Goal: Task Accomplishment & Management: Manage account settings

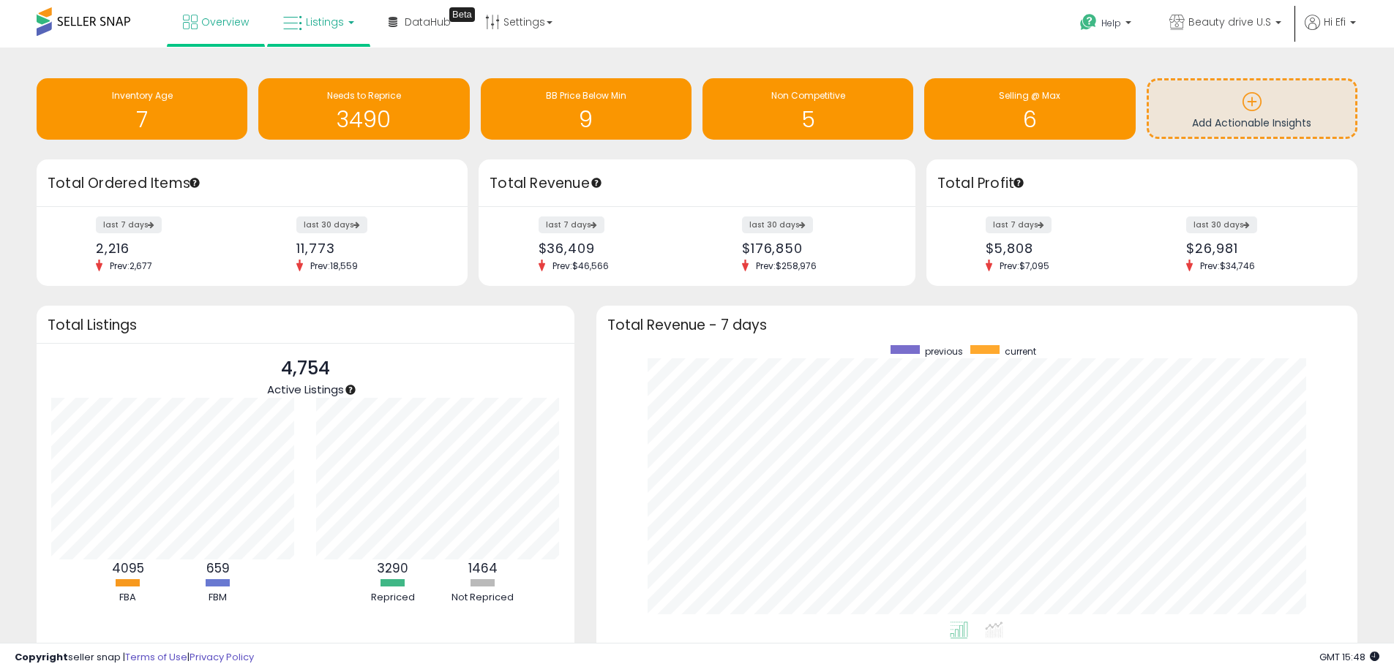
click at [309, 25] on span "Listings" at bounding box center [325, 22] width 38 height 15
click at [339, 72] on icon at bounding box center [330, 72] width 64 height 19
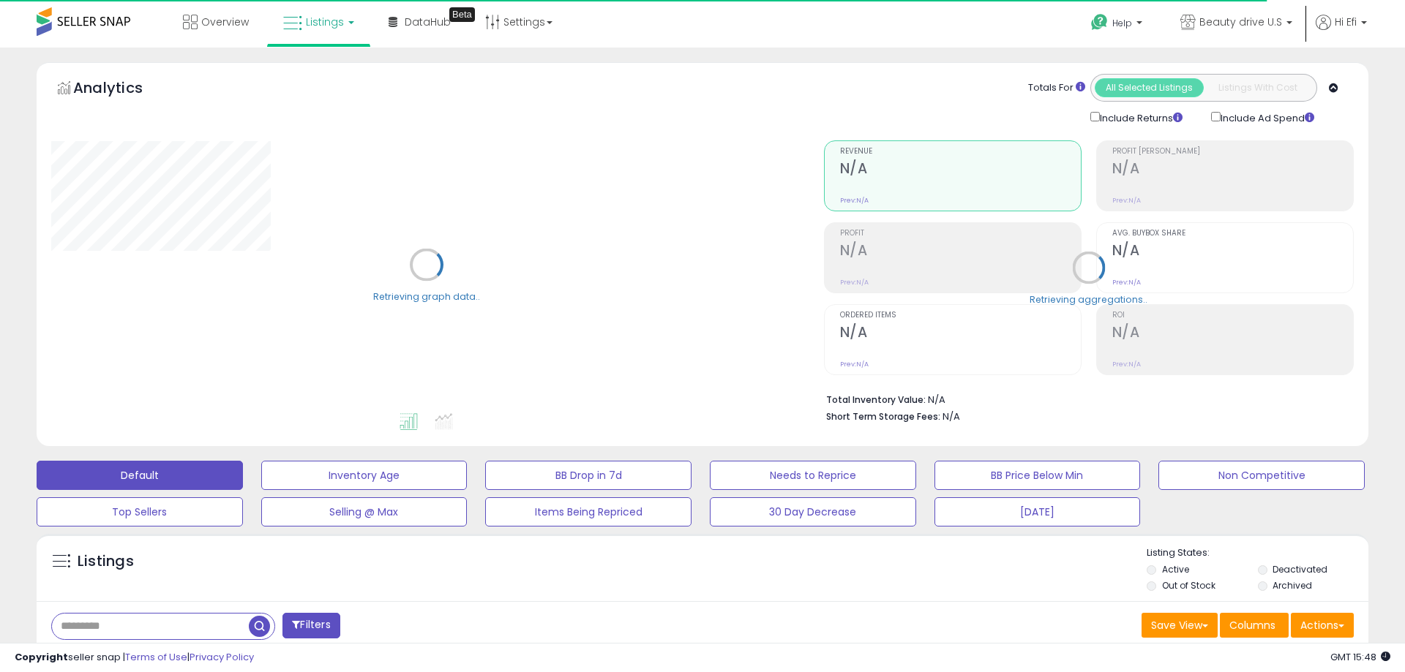
select select "**"
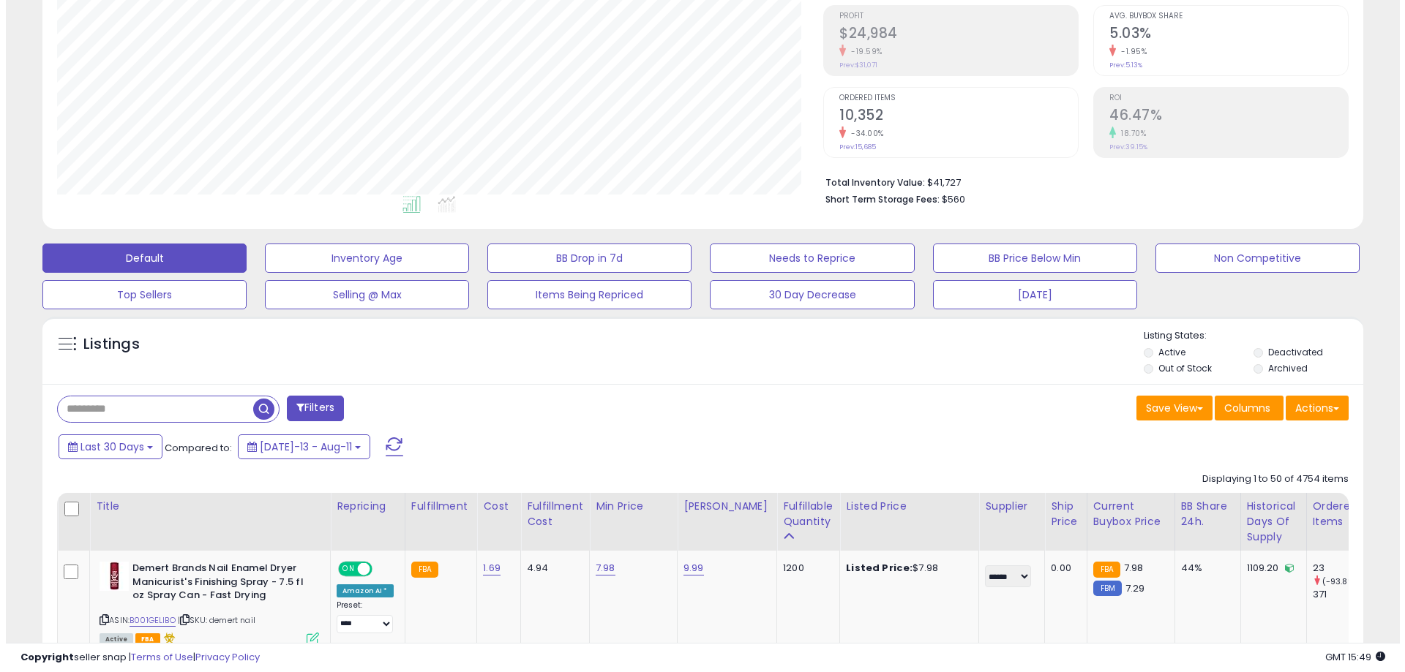
scroll to position [219, 0]
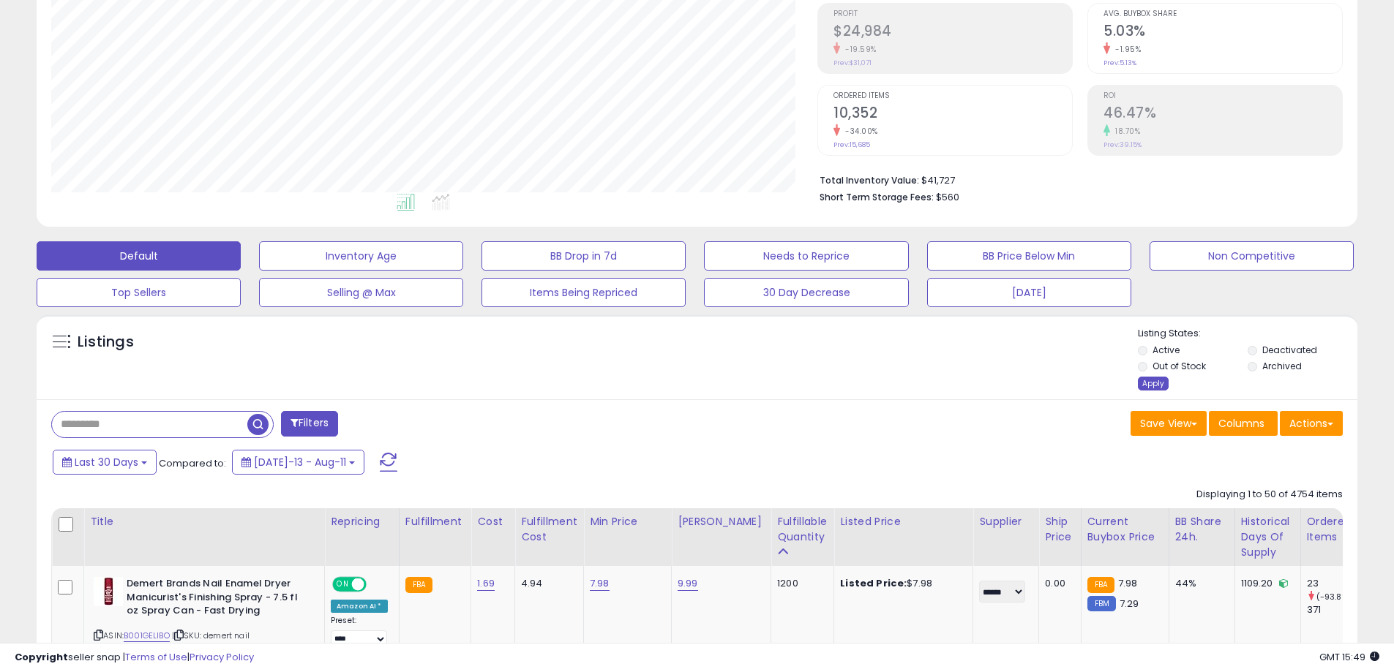
click at [1152, 380] on div "Apply" at bounding box center [1153, 384] width 31 height 14
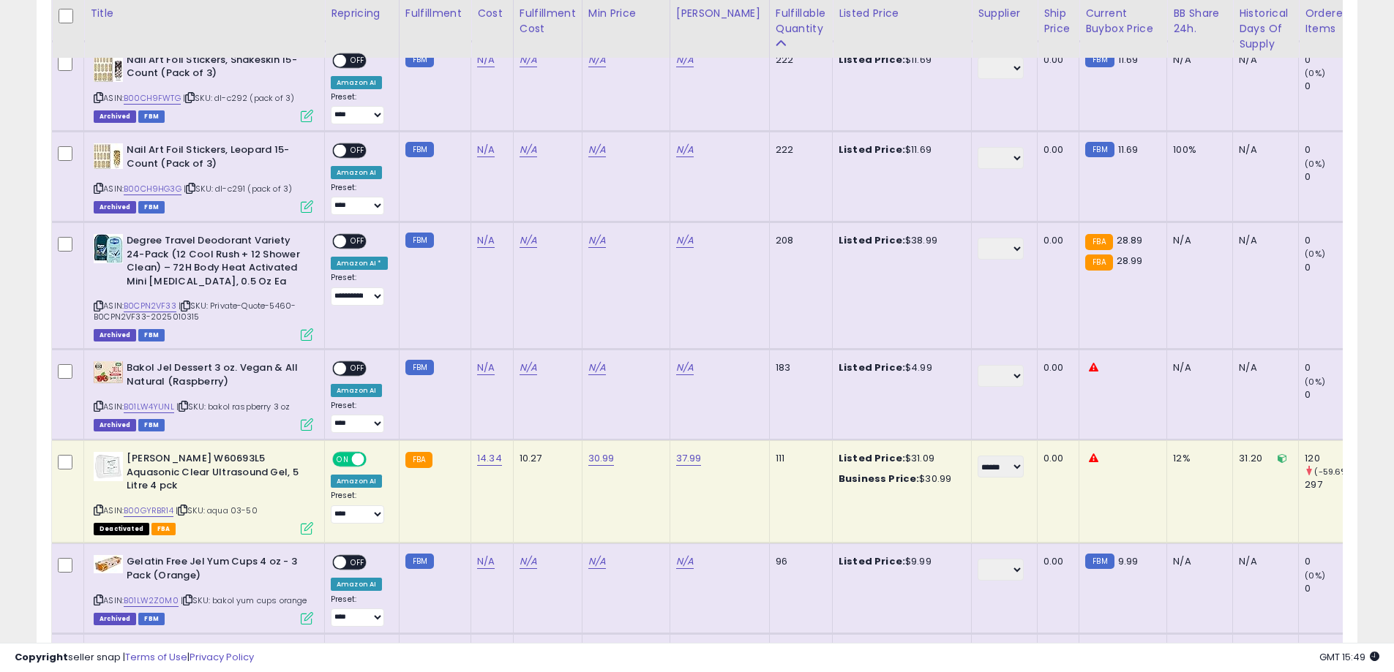
scroll to position [300, 766]
click at [168, 505] on link "B00GYRBR14" at bounding box center [149, 511] width 50 height 12
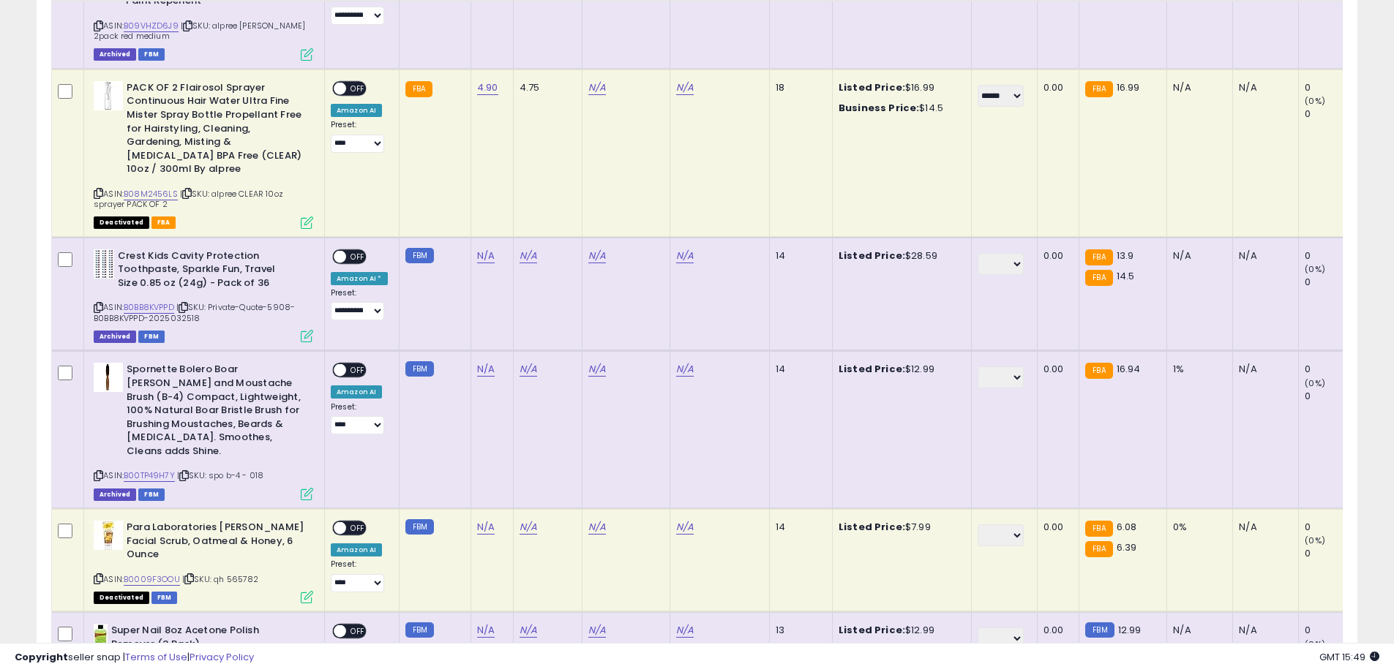
scroll to position [5707, 0]
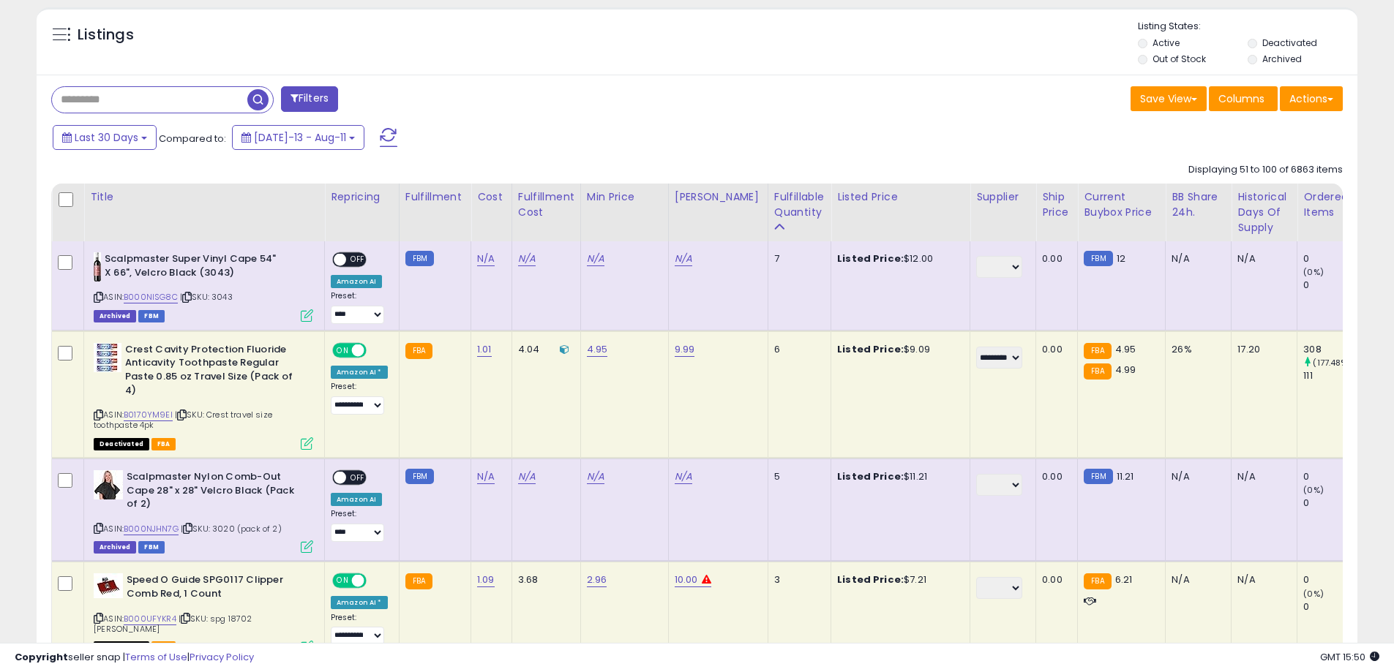
scroll to position [528, 0]
click at [161, 408] on link "B0170YM9EI" at bounding box center [148, 414] width 49 height 12
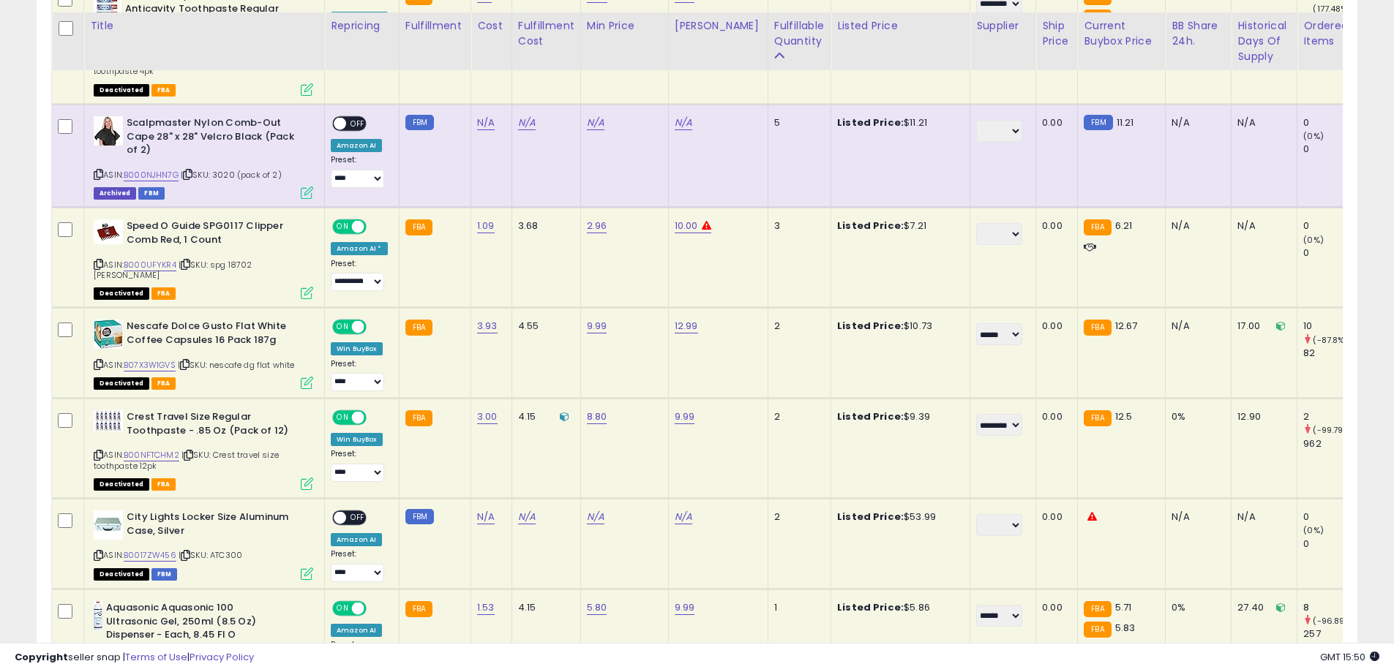
scroll to position [893, 0]
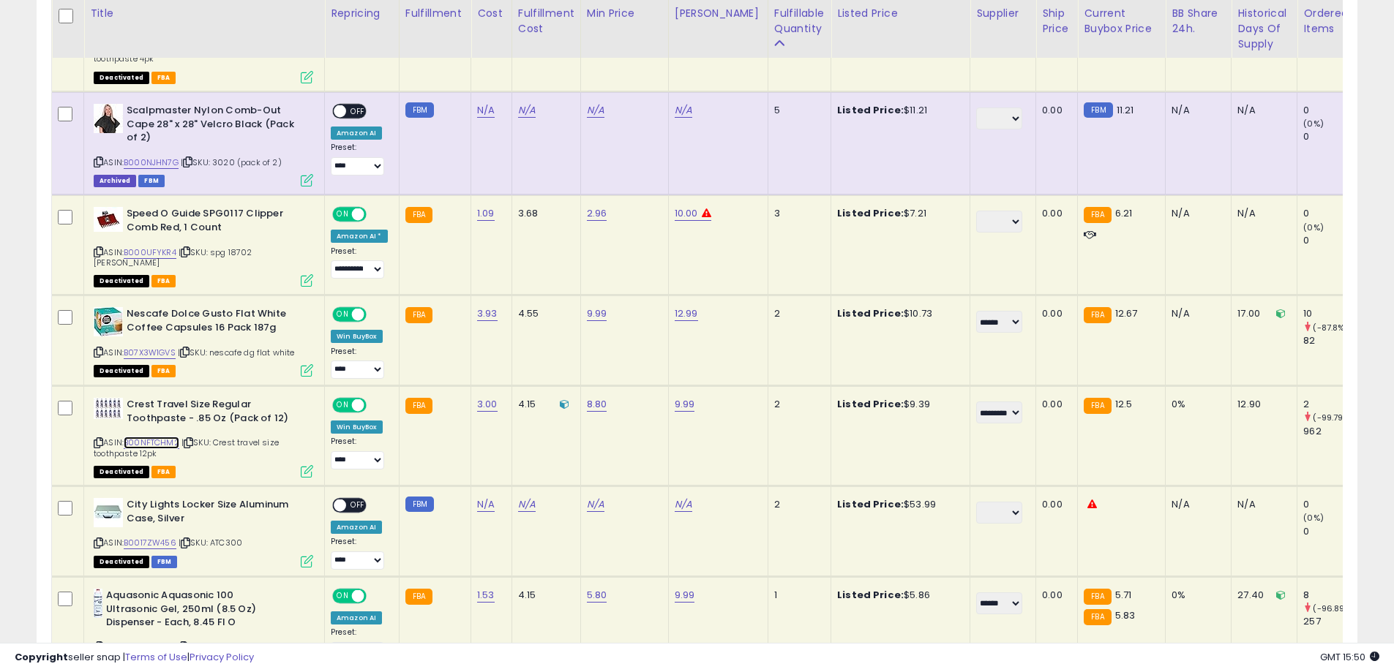
click at [142, 437] on link "B00NFTCHM2" at bounding box center [152, 443] width 56 height 12
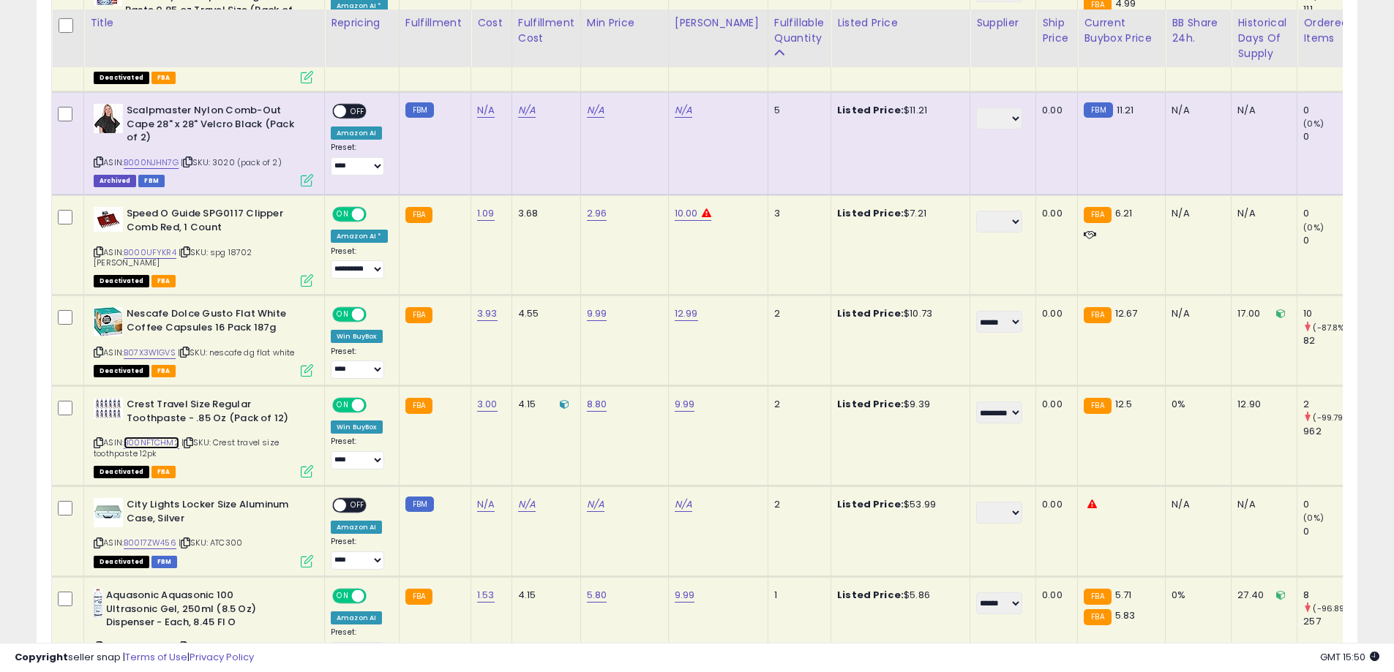
scroll to position [1040, 0]
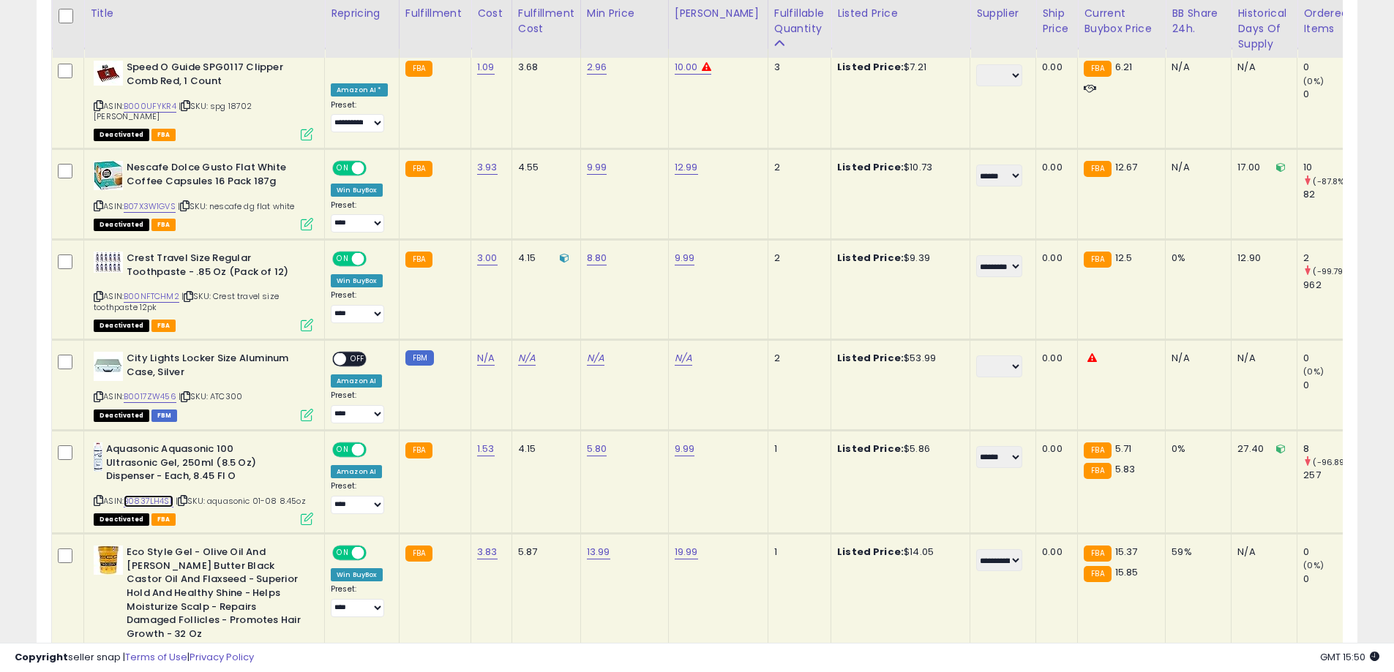
click at [154, 495] on link "B0837LH4SL" at bounding box center [149, 501] width 50 height 12
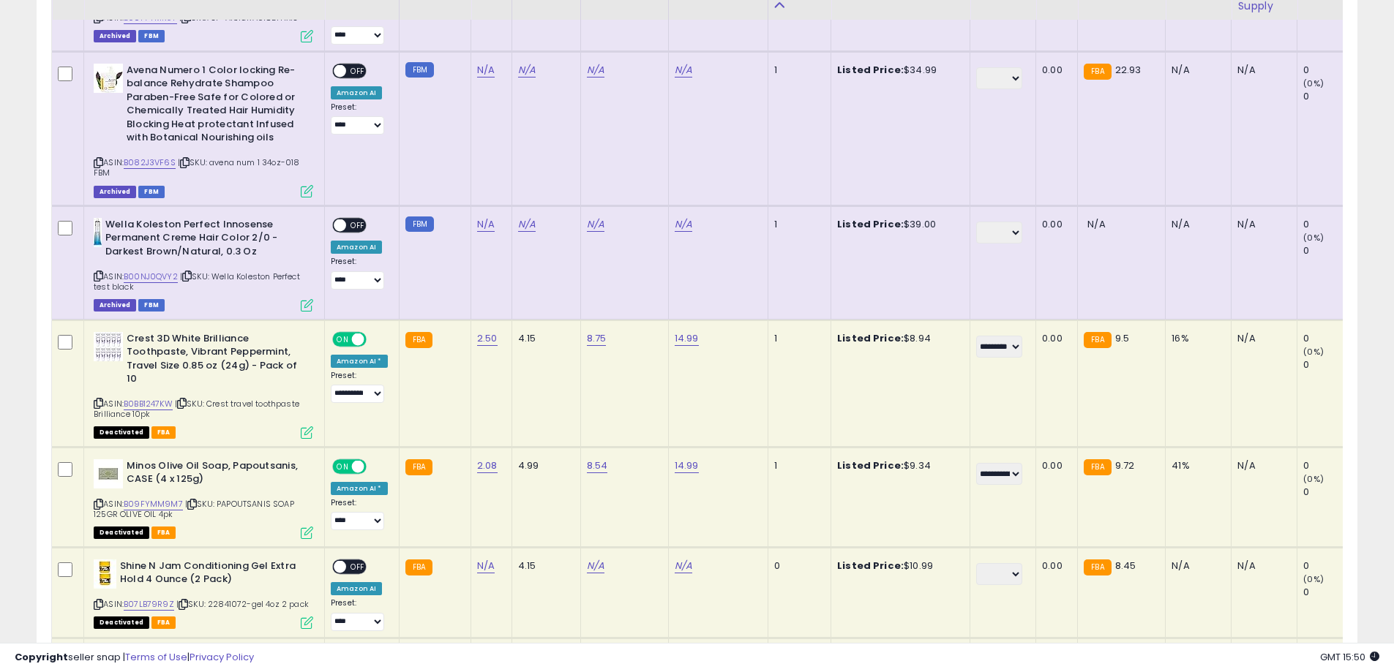
scroll to position [2722, 0]
